Goal: Task Accomplishment & Management: Complete application form

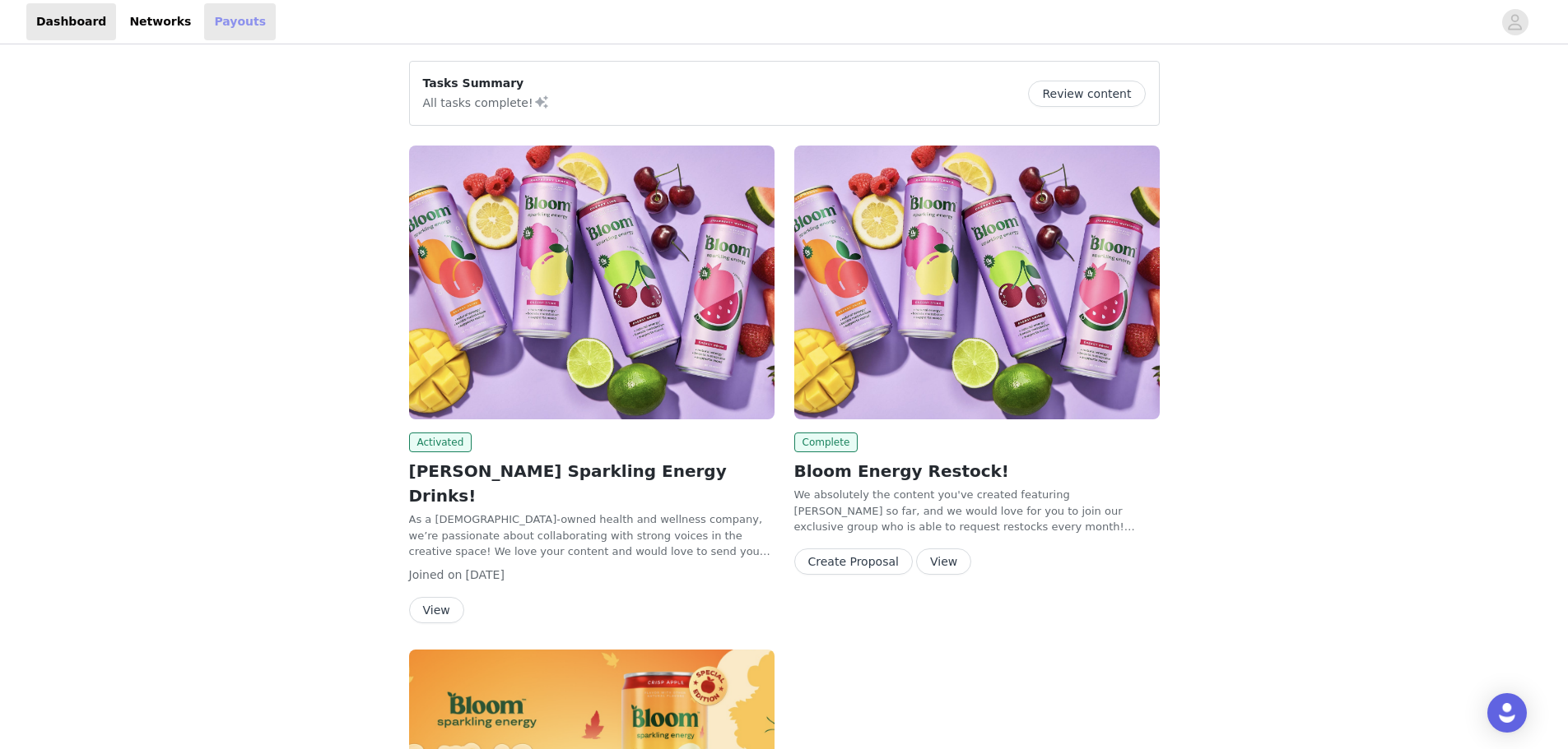
click at [204, 27] on link "Payouts" at bounding box center [240, 22] width 72 height 37
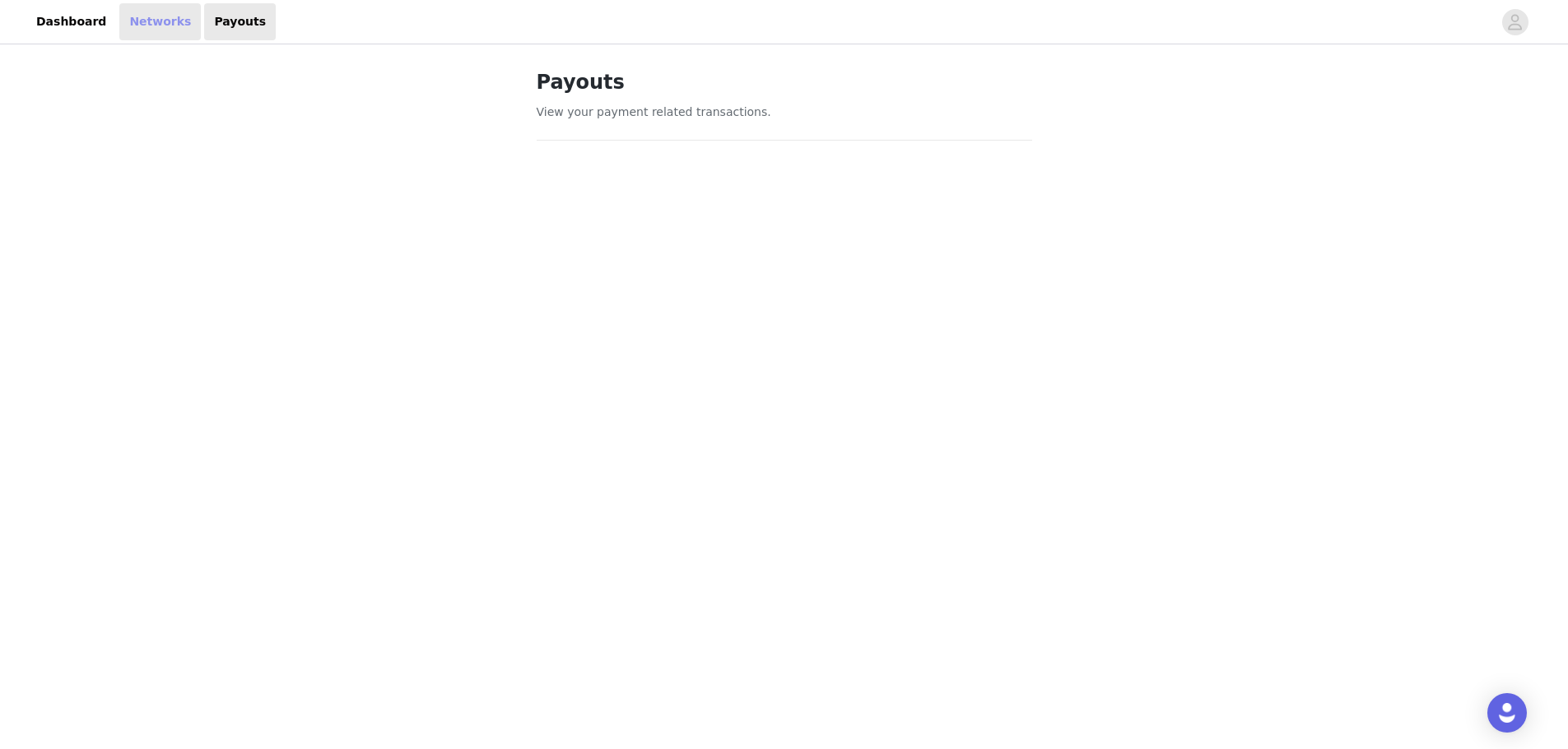
click at [158, 18] on link "Networks" at bounding box center [160, 22] width 81 height 37
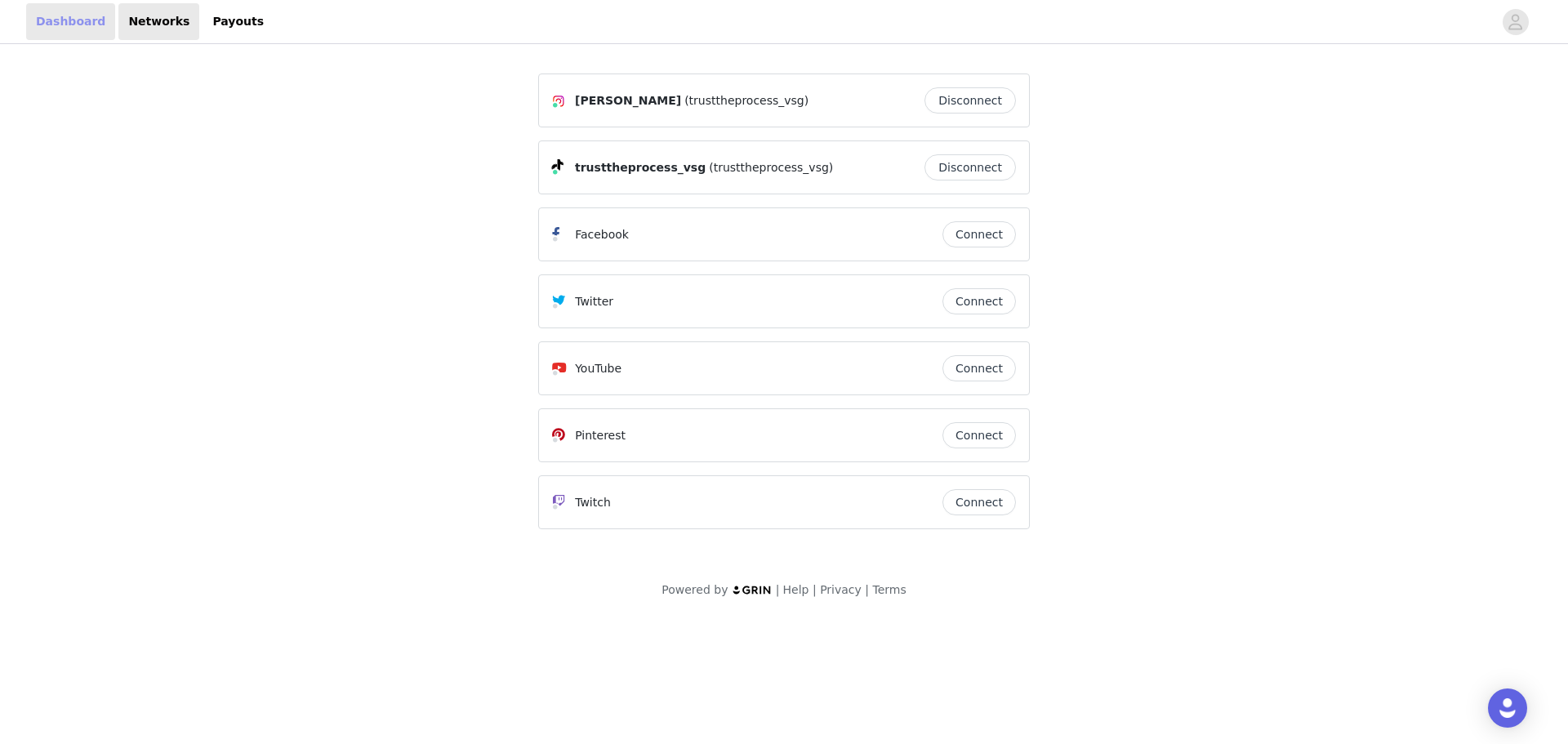
click at [82, 12] on link "Dashboard" at bounding box center [70, 22] width 89 height 37
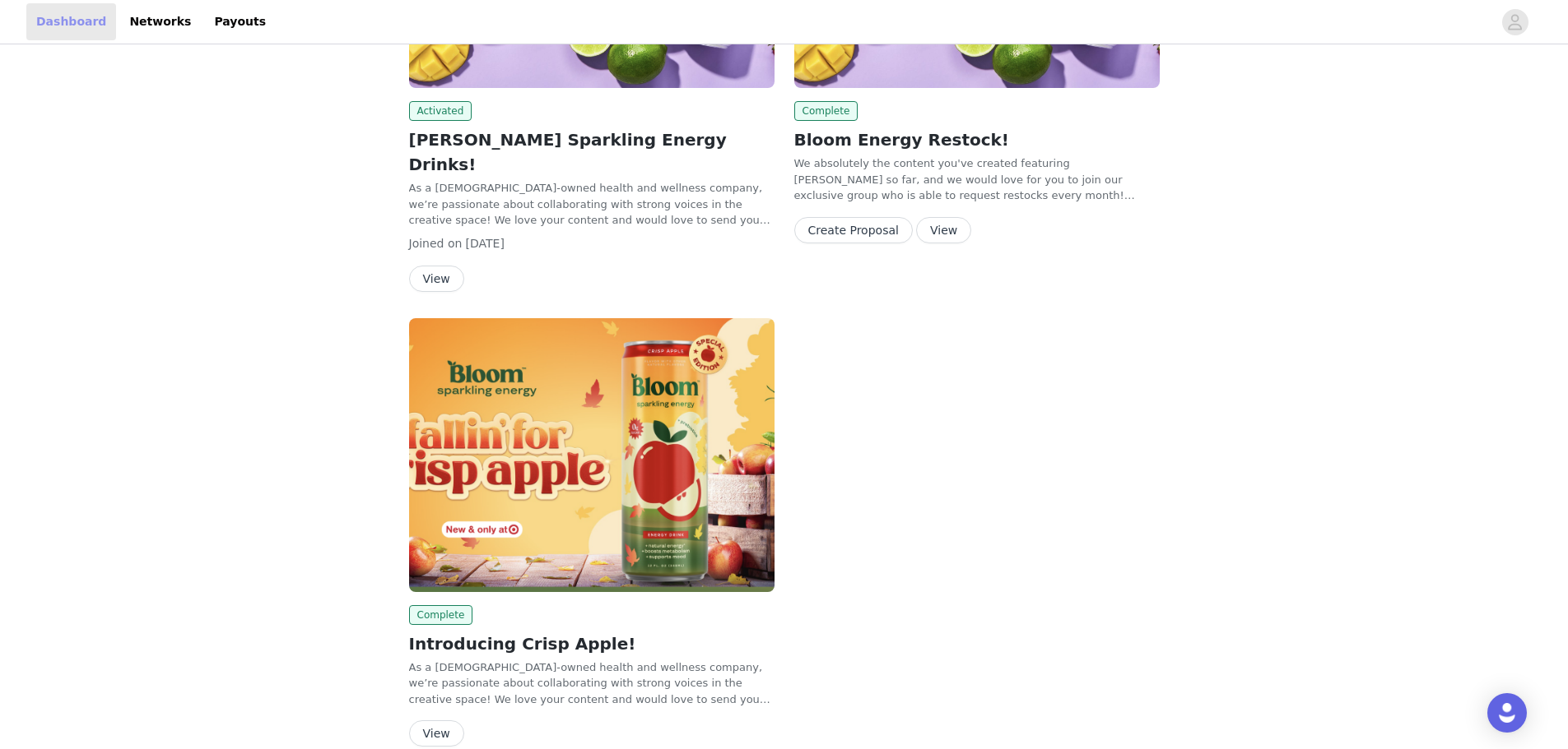
scroll to position [387, 0]
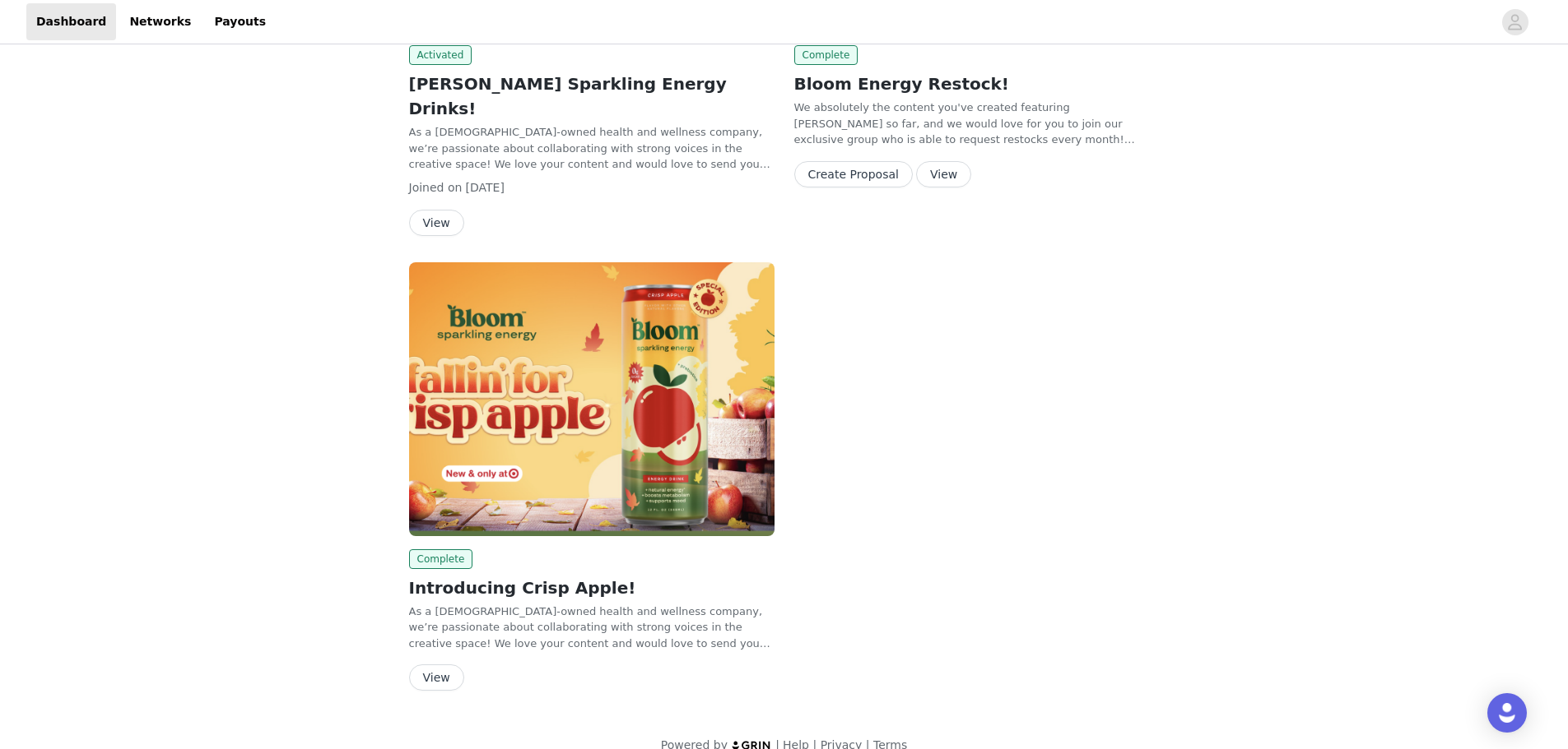
click at [426, 665] on button "View" at bounding box center [437, 677] width 55 height 26
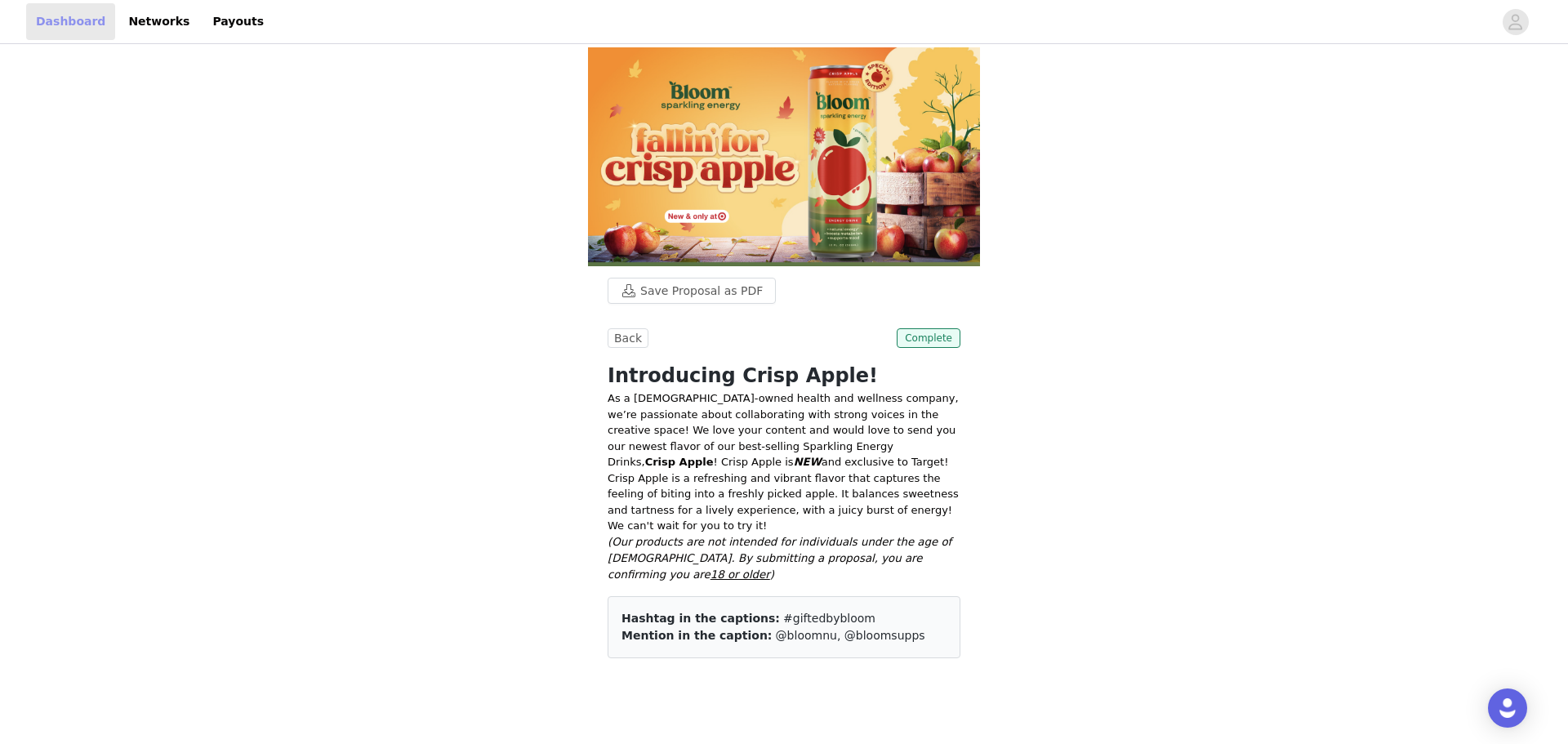
click at [40, 18] on link "Dashboard" at bounding box center [70, 22] width 89 height 37
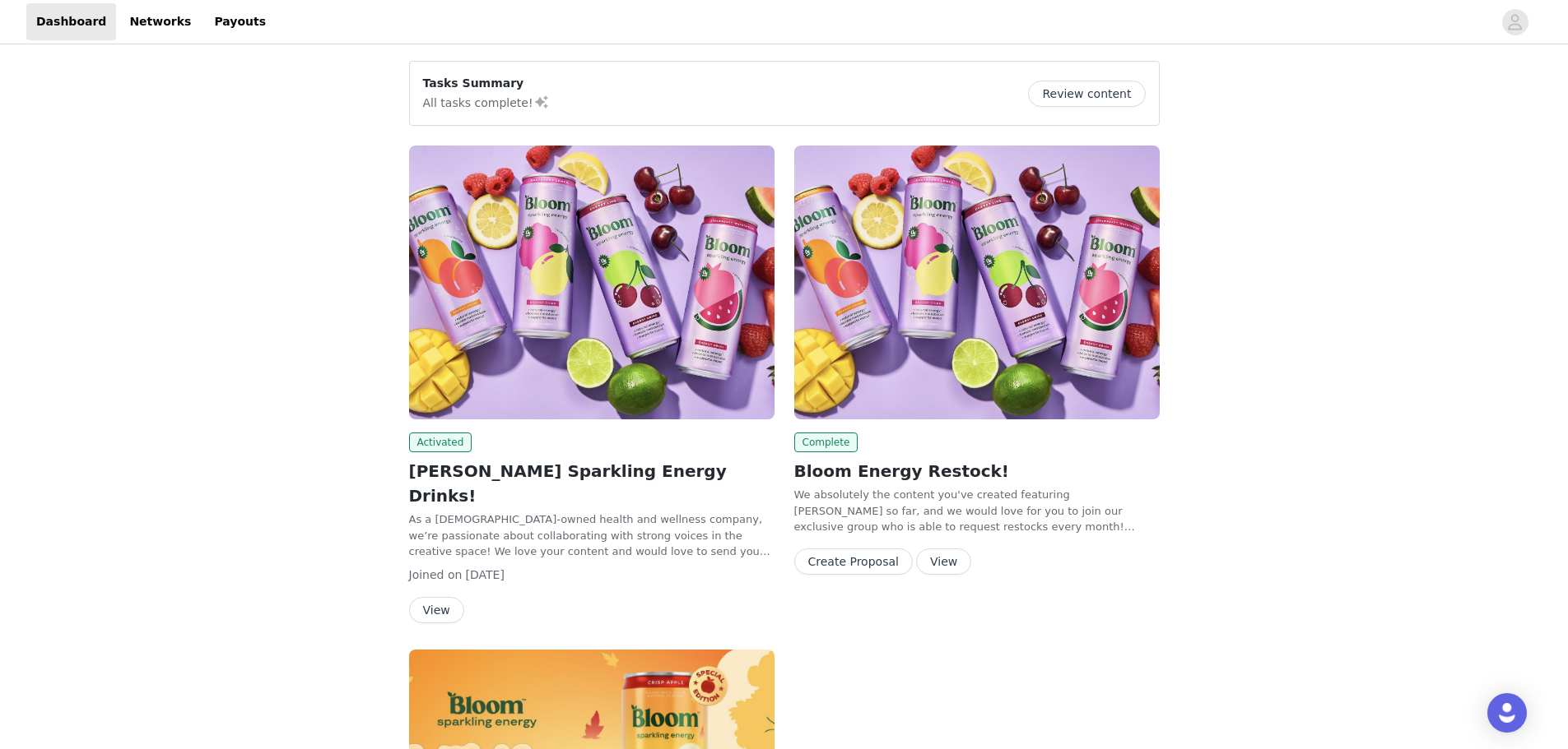
click at [870, 557] on button "Create Proposal" at bounding box center [854, 561] width 119 height 26
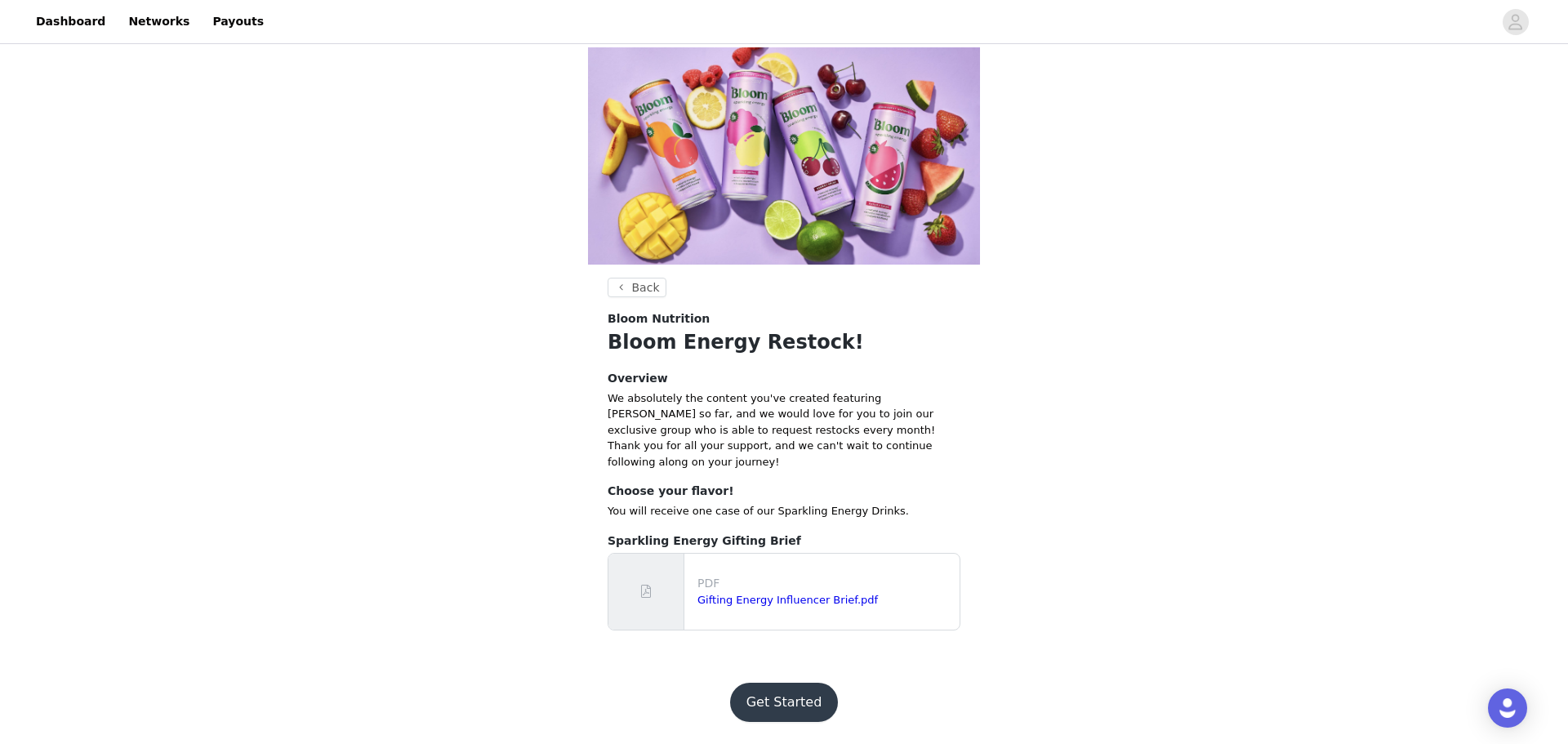
click at [781, 683] on button "Get Started" at bounding box center [784, 702] width 109 height 39
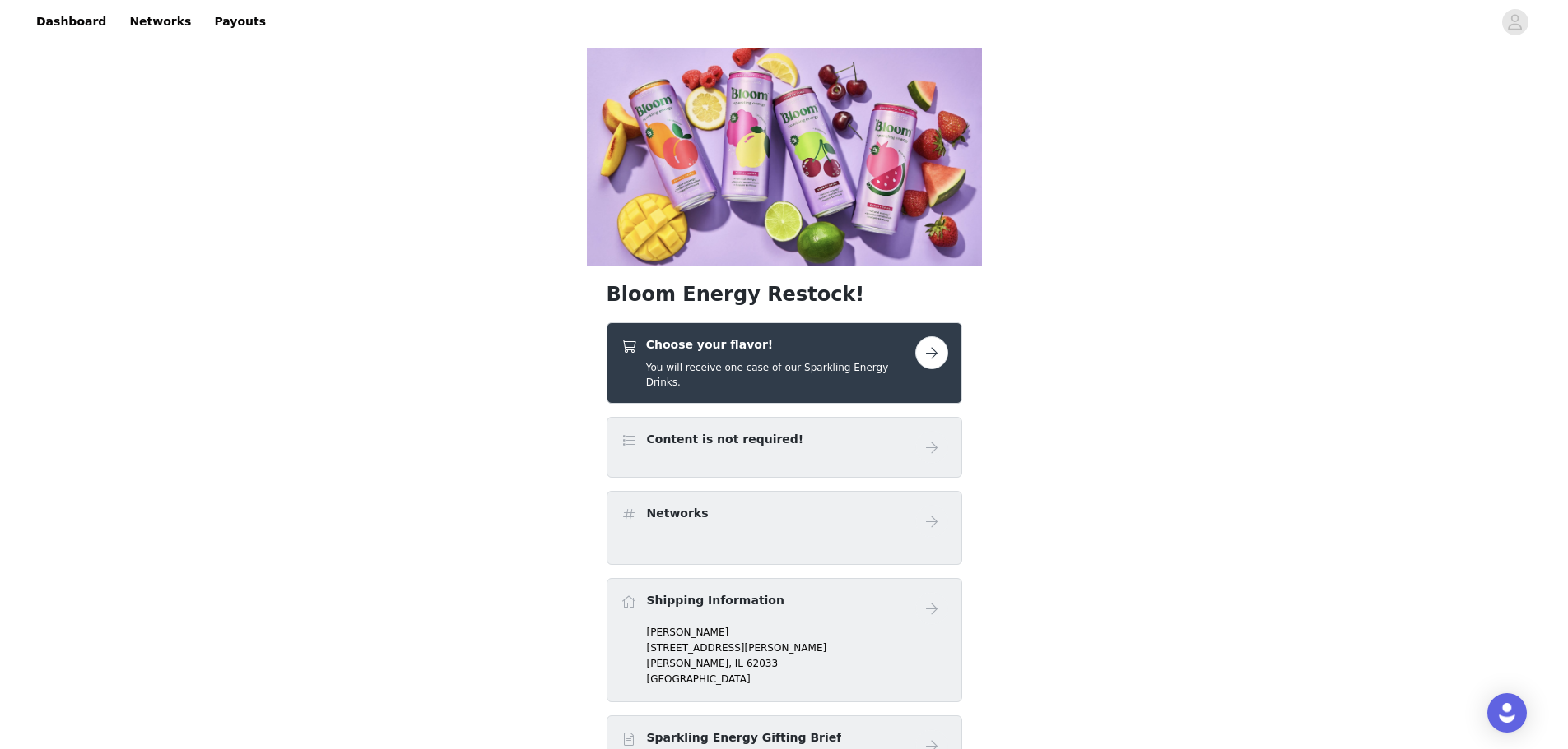
click at [926, 336] on button "button" at bounding box center [931, 352] width 33 height 33
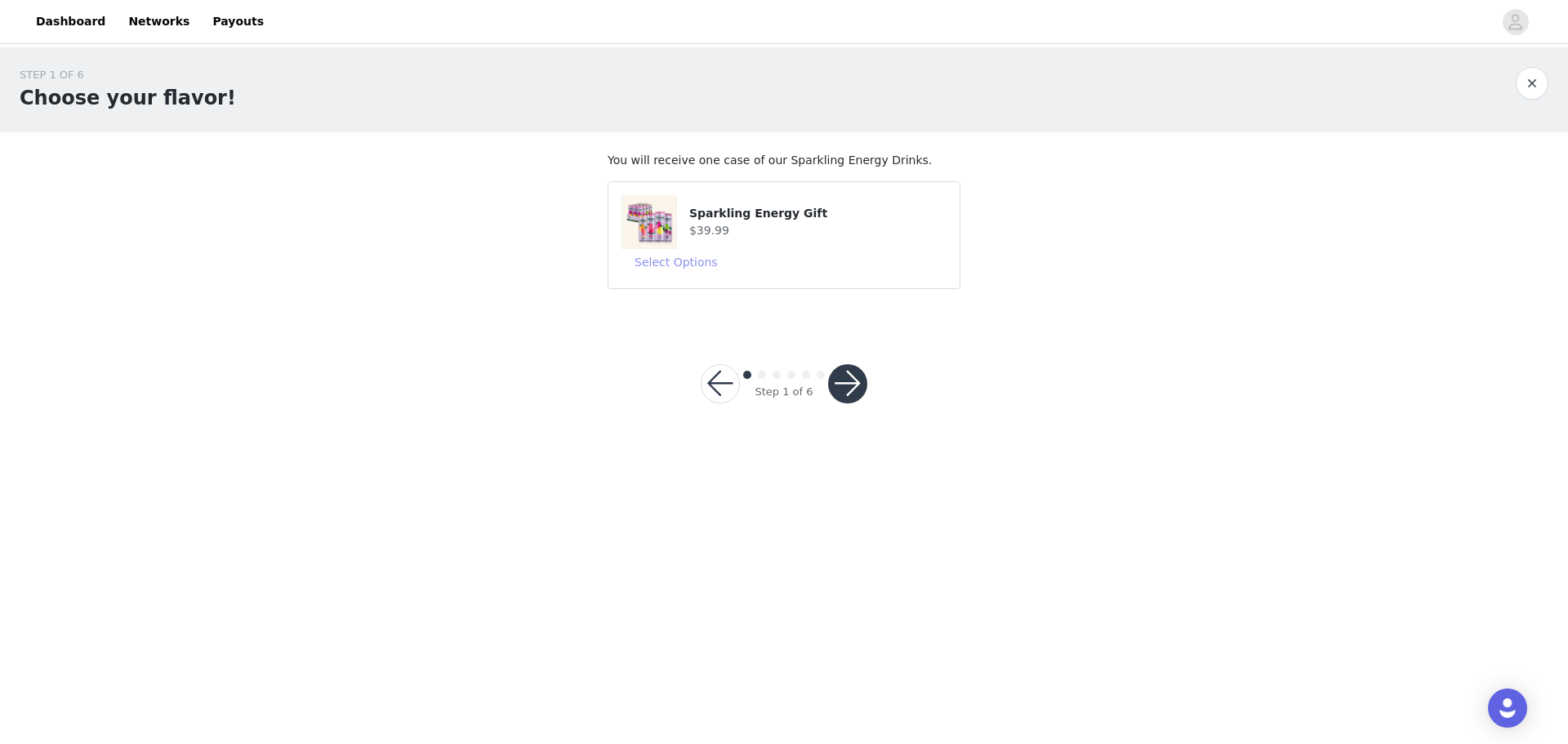
click at [690, 258] on button "Select Options" at bounding box center [677, 262] width 110 height 26
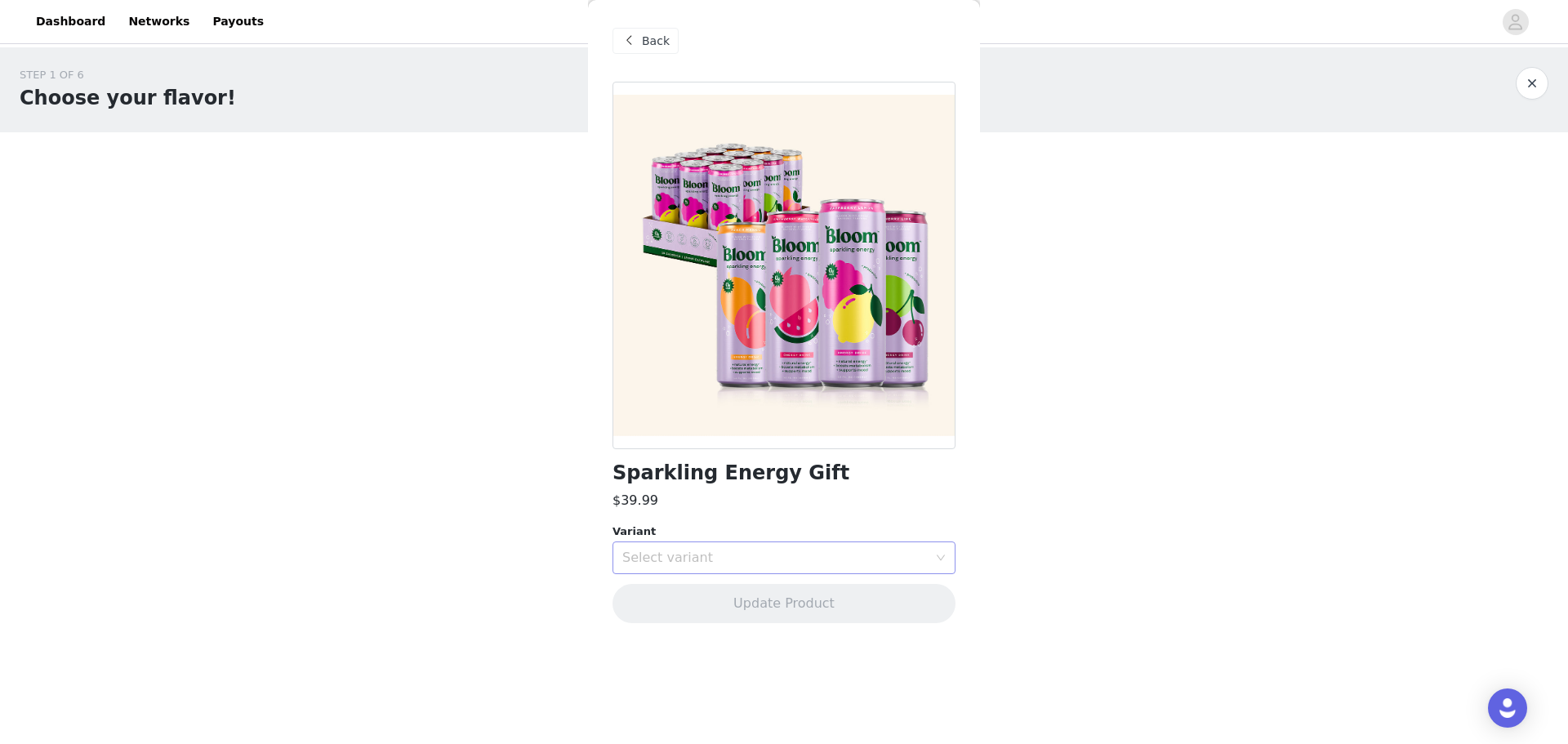
click at [822, 550] on div "Select variant" at bounding box center [775, 558] width 305 height 17
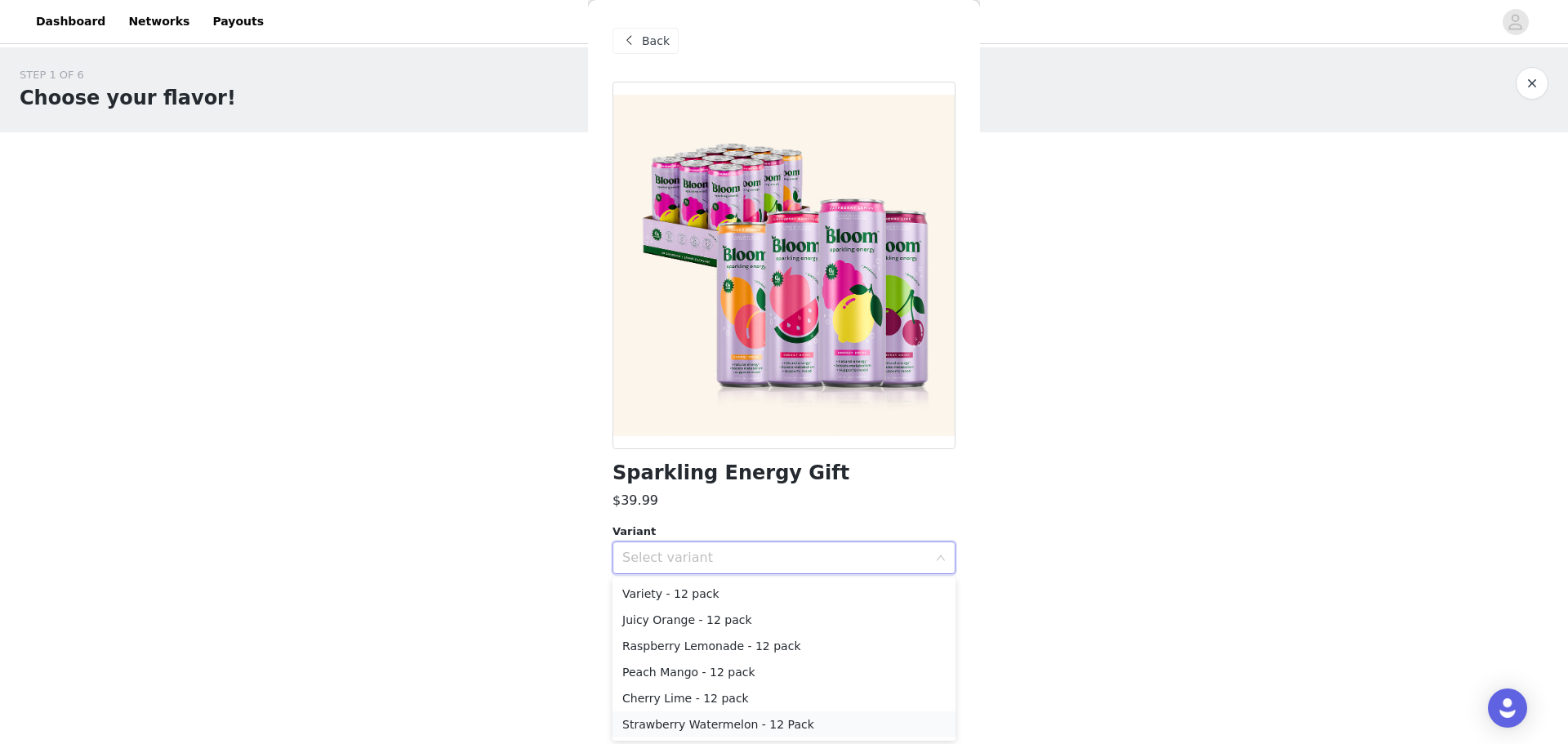
click at [818, 723] on li "Strawberry Watermelon - 12 Pack" at bounding box center [784, 724] width 343 height 26
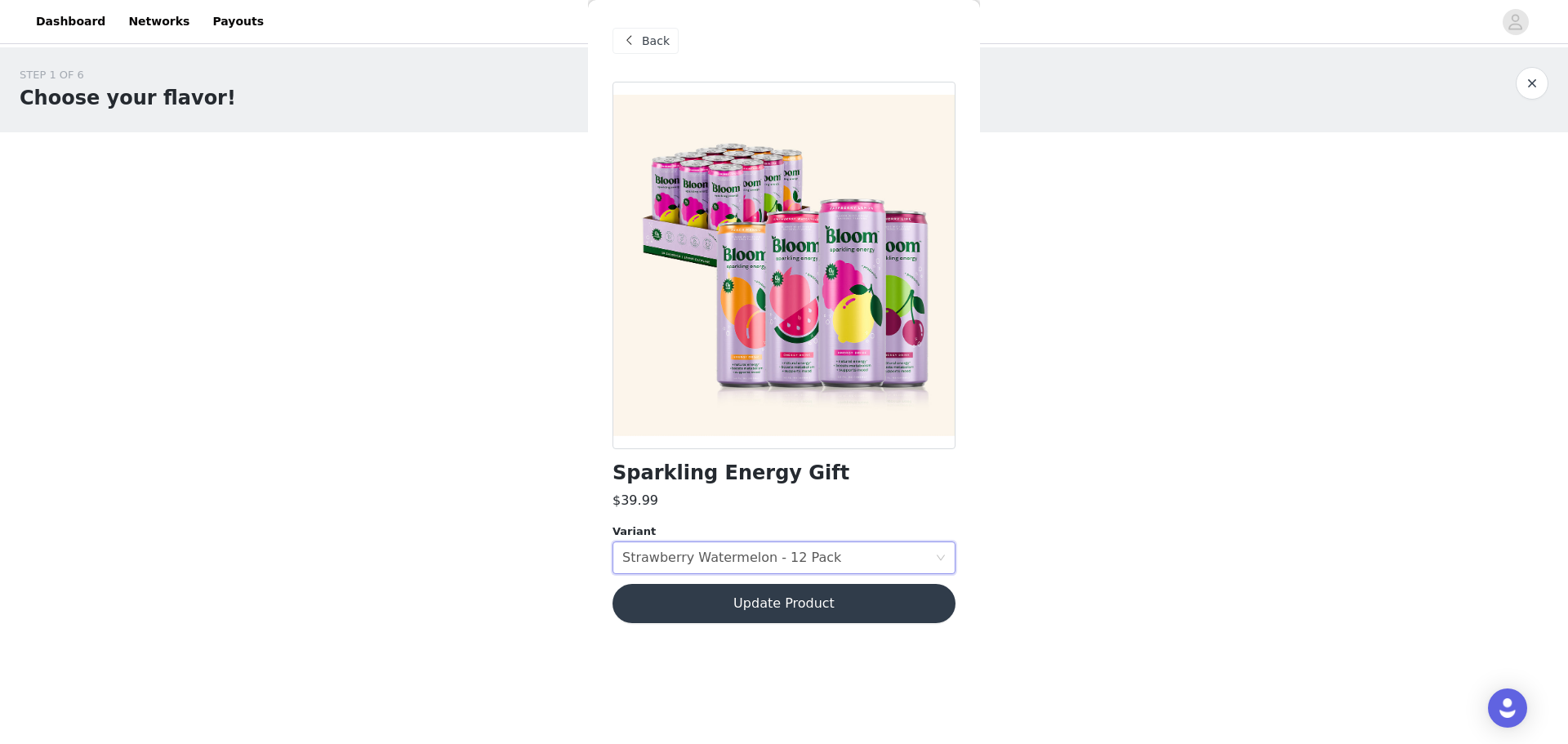
click at [836, 592] on button "Update Product" at bounding box center [784, 604] width 343 height 39
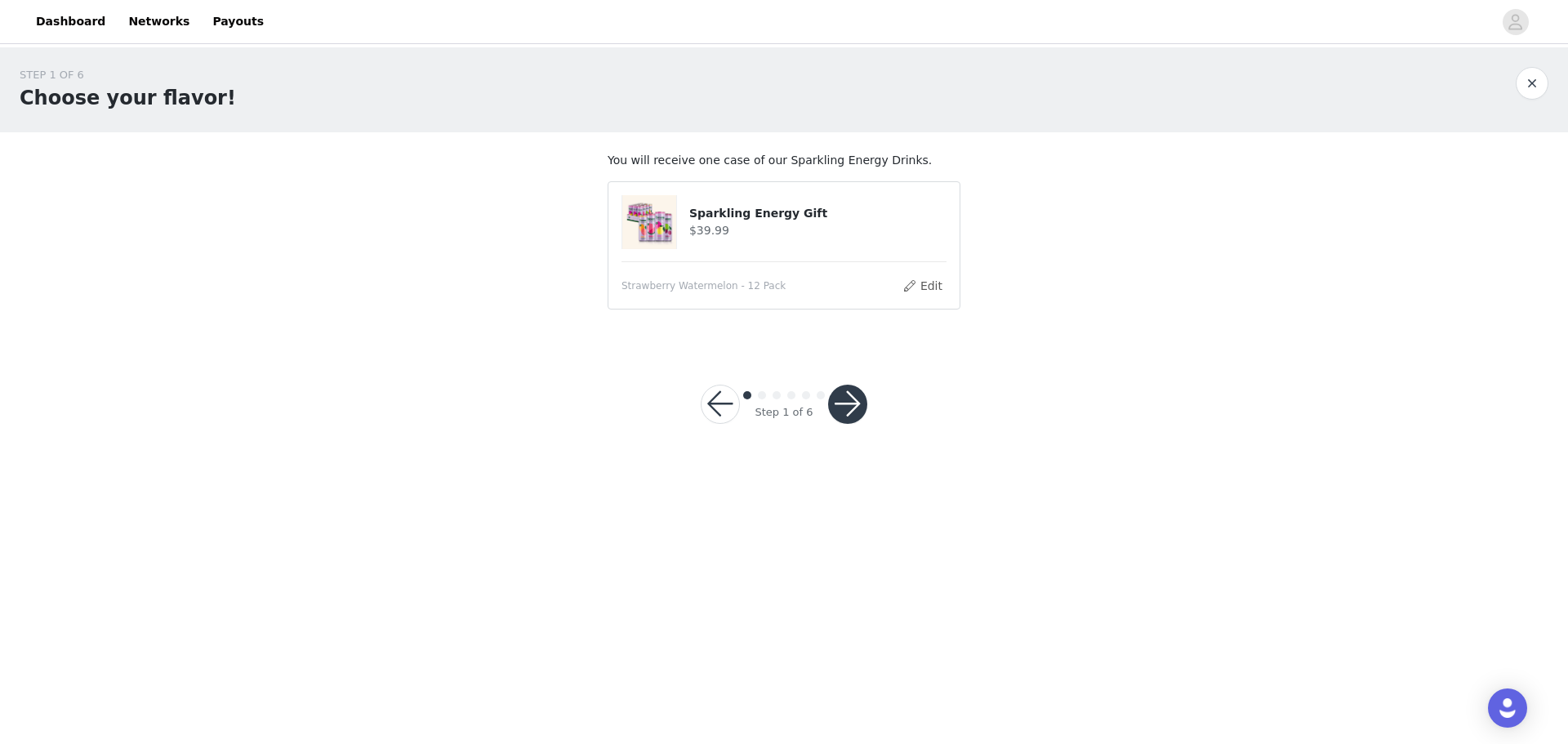
click at [857, 401] on button "button" at bounding box center [848, 404] width 39 height 39
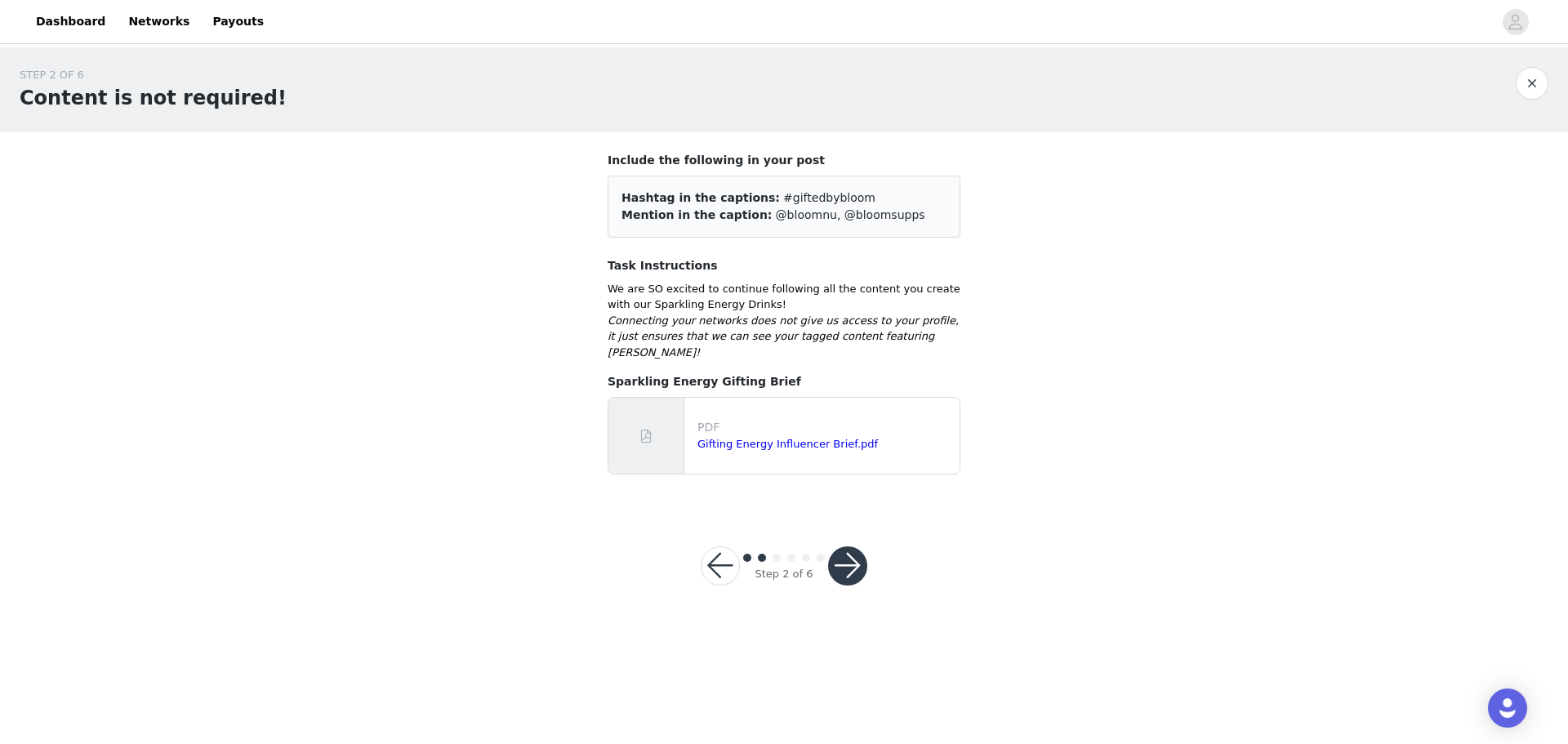
click at [851, 549] on button "button" at bounding box center [848, 565] width 39 height 39
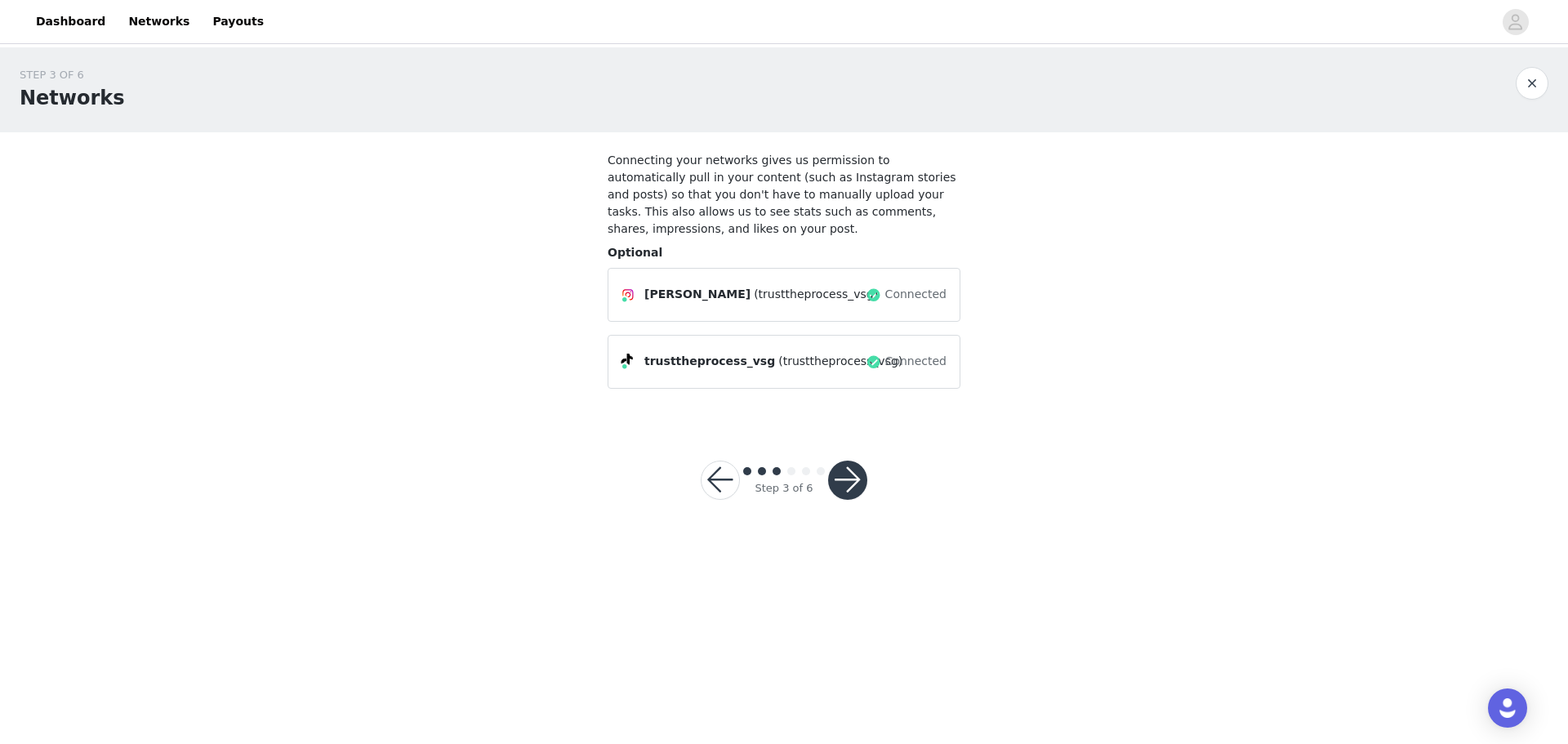
click at [857, 473] on button "button" at bounding box center [848, 480] width 39 height 39
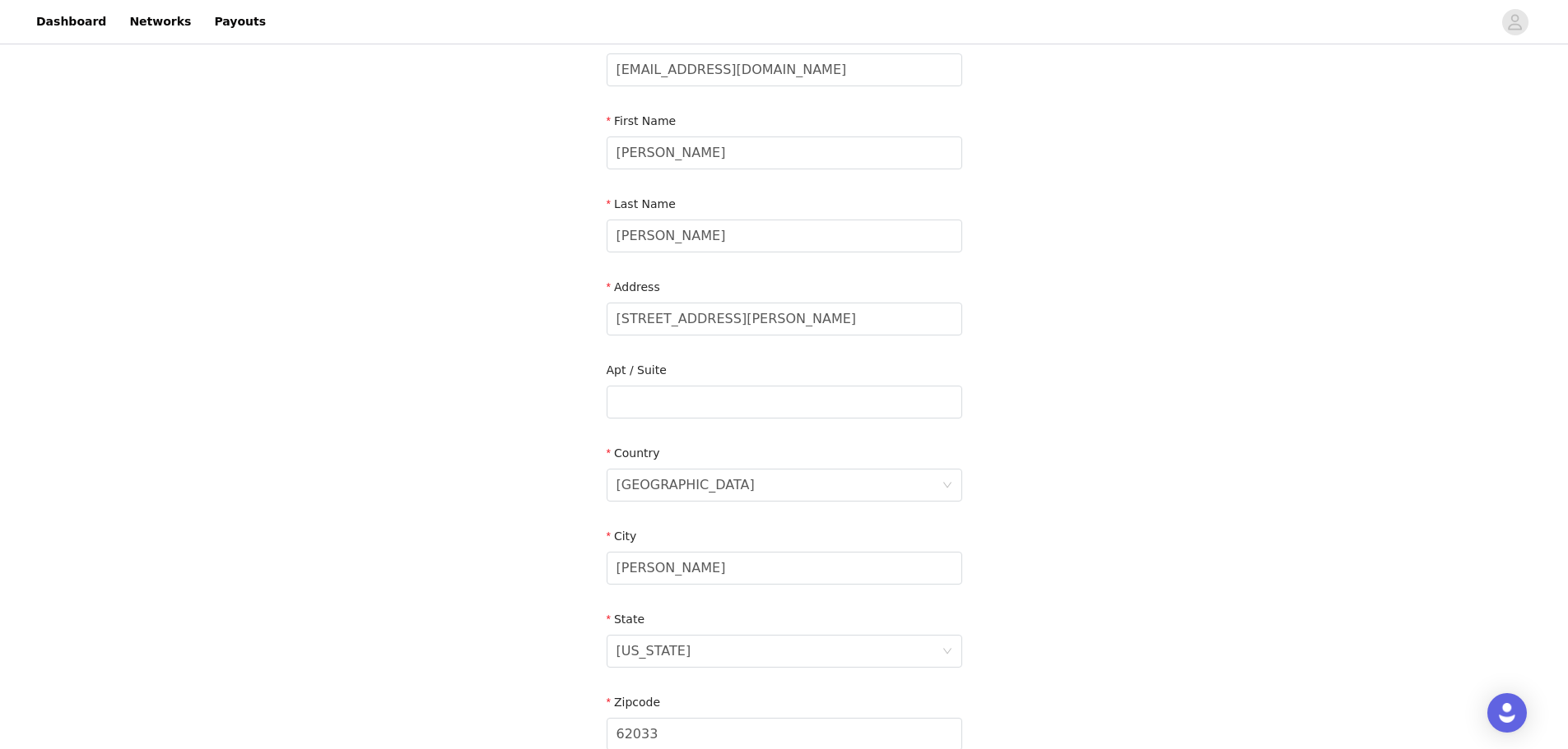
scroll to position [373, 0]
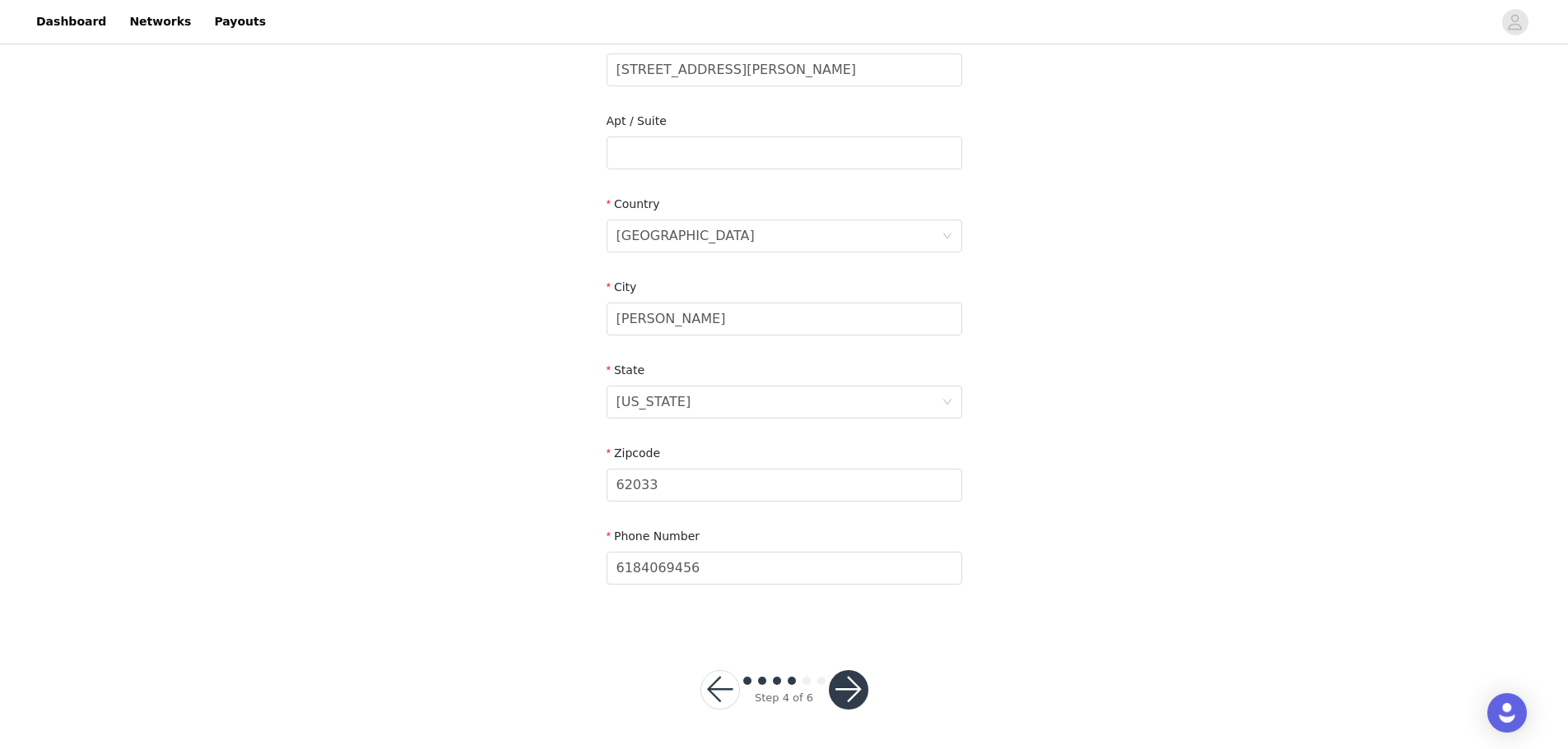
click at [861, 680] on button "button" at bounding box center [848, 690] width 39 height 39
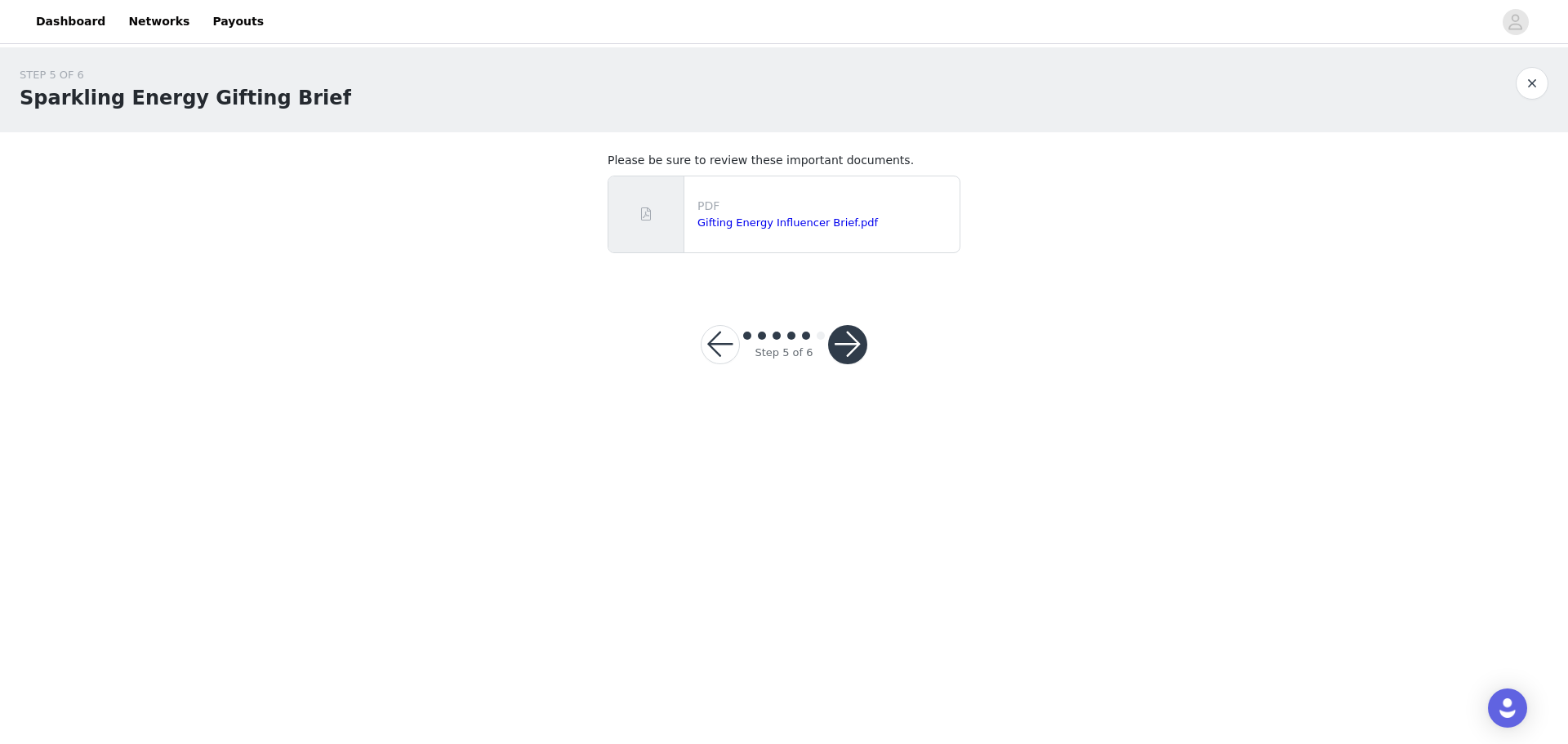
click at [856, 343] on button "button" at bounding box center [848, 345] width 39 height 39
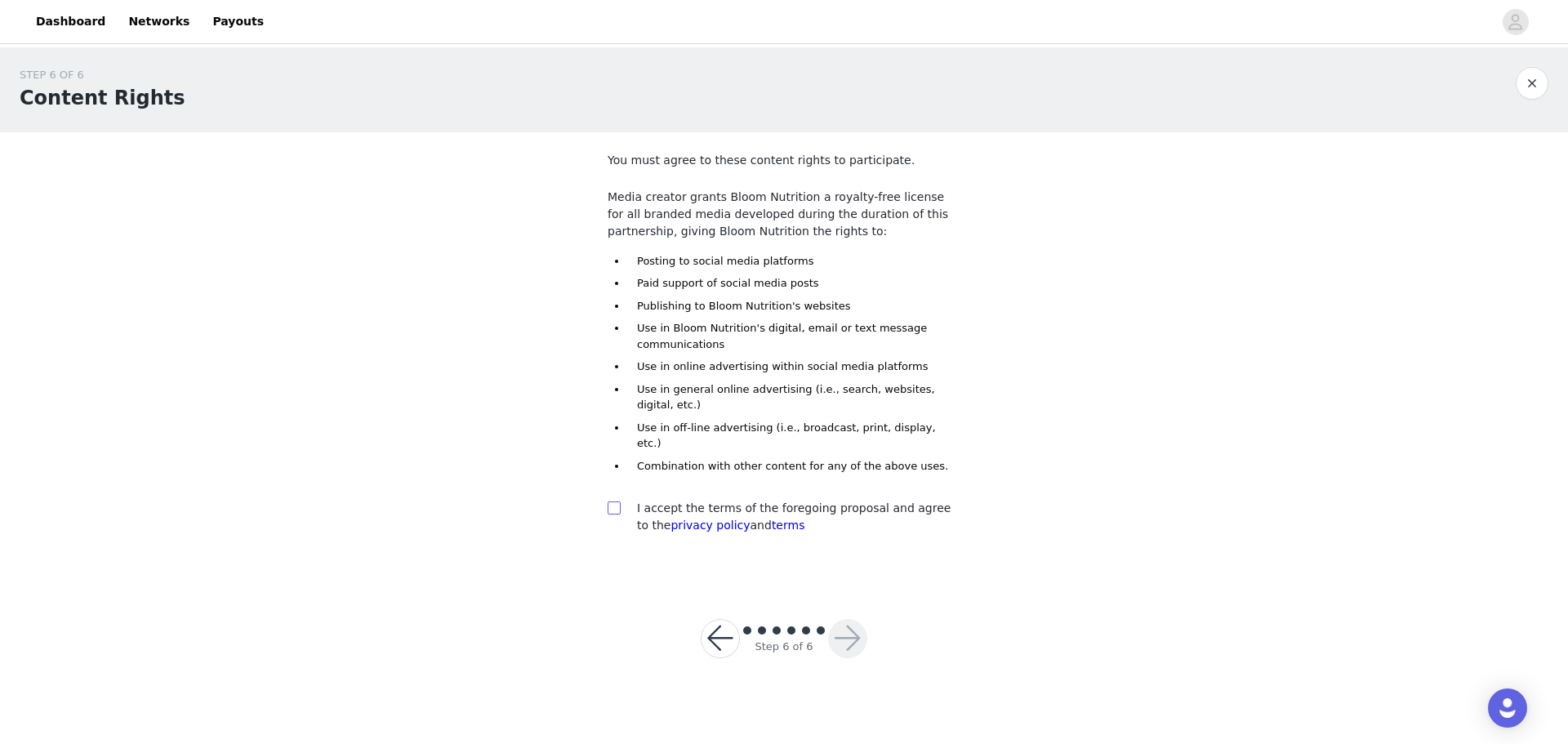
click at [613, 502] on input "checkbox" at bounding box center [613, 507] width 12 height 12
checkbox input "true"
click at [844, 619] on button "button" at bounding box center [848, 639] width 39 height 39
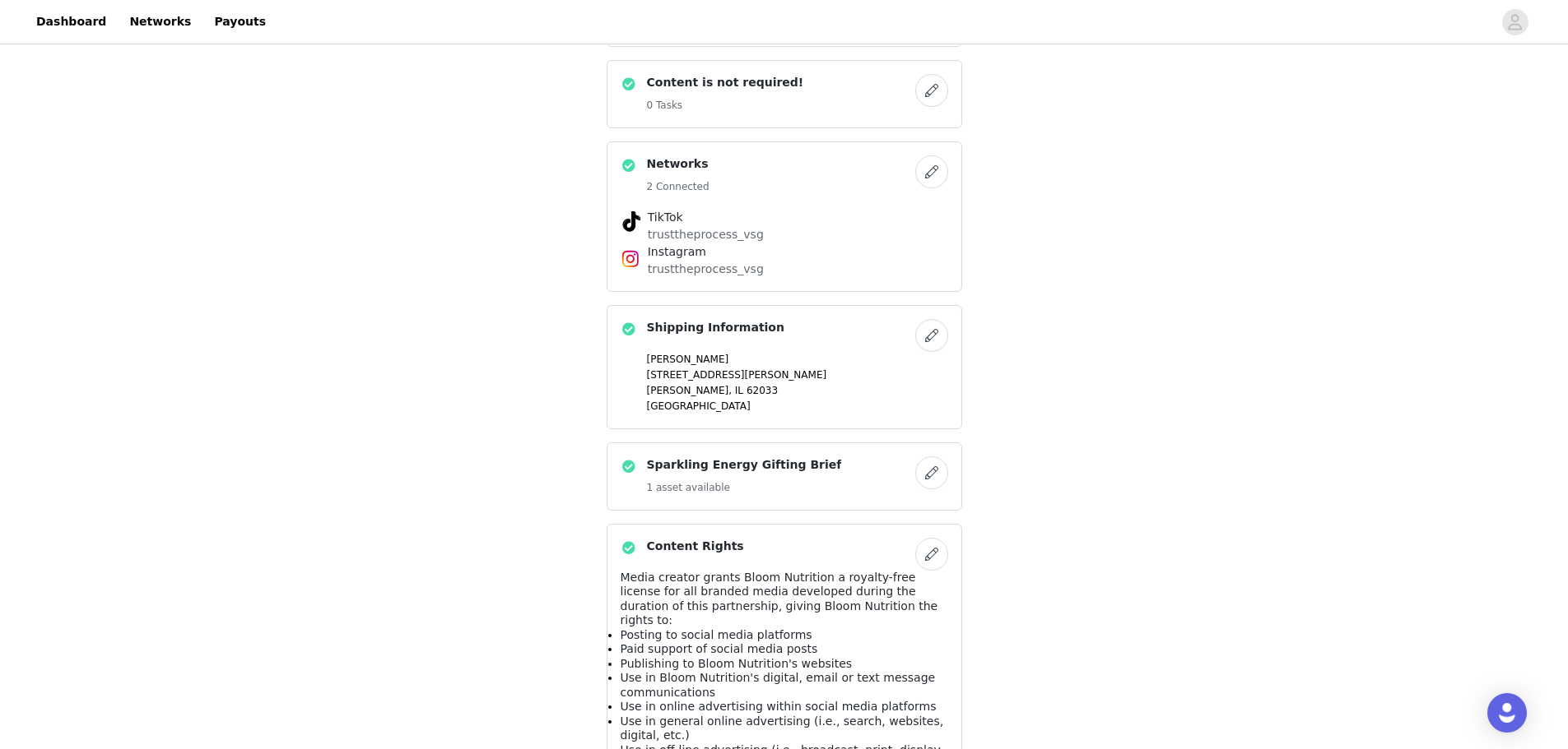
scroll to position [411, 0]
